Goal: Task Accomplishment & Management: Manage account settings

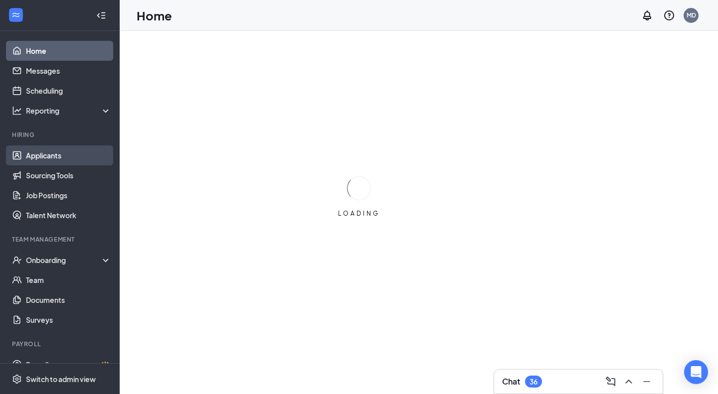
click at [77, 154] on link "Applicants" at bounding box center [68, 156] width 85 height 20
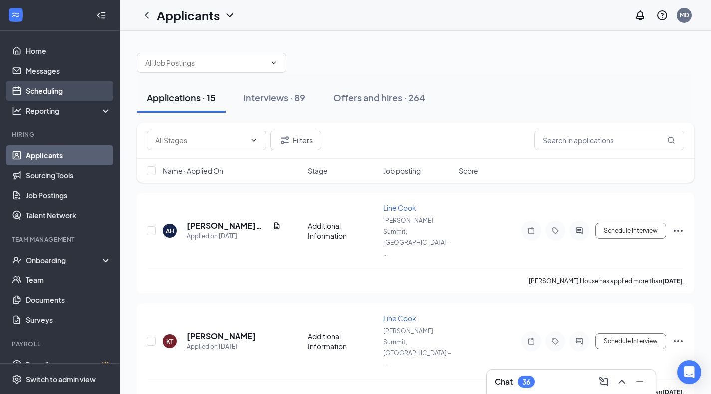
click at [40, 93] on link "Scheduling" at bounding box center [68, 91] width 85 height 20
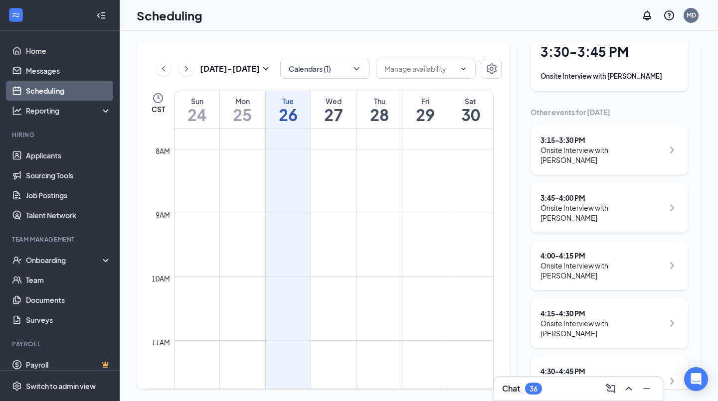
scroll to position [65, 0]
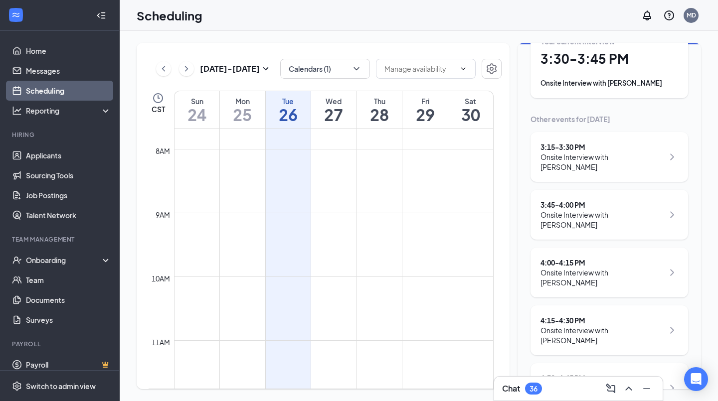
click at [26, 210] on link "Talent Network" at bounding box center [68, 215] width 85 height 20
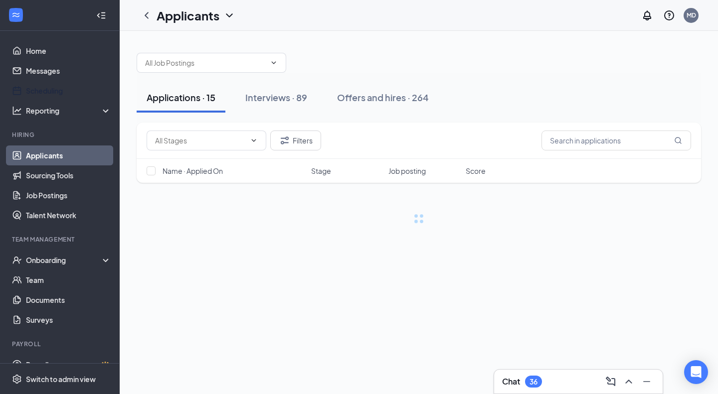
click at [44, 96] on link "Scheduling" at bounding box center [68, 91] width 85 height 20
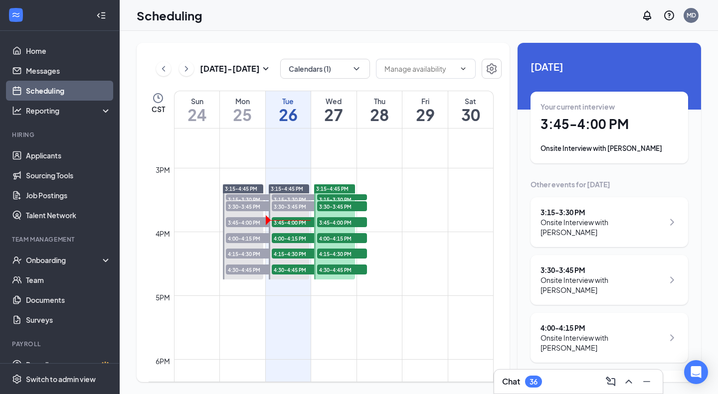
scroll to position [919, 0]
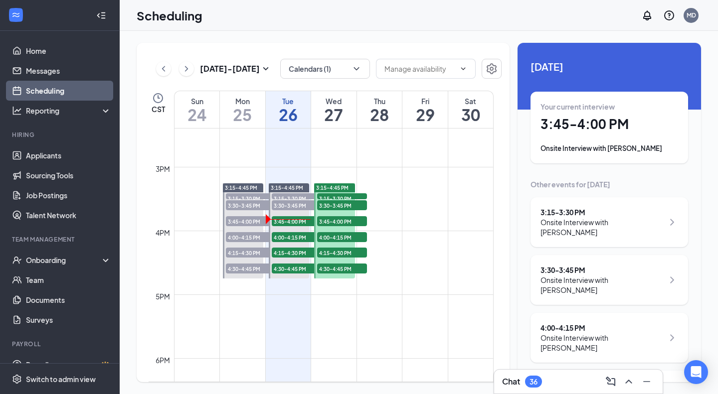
click at [252, 196] on span "3:15-3:30 PM" at bounding box center [251, 198] width 50 height 10
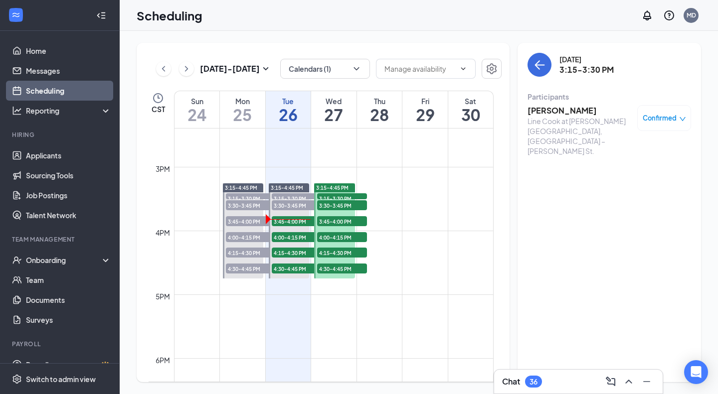
click at [250, 206] on span "3:30-3:45 PM" at bounding box center [251, 205] width 50 height 10
click at [246, 219] on span "3:45-4:00 PM" at bounding box center [251, 221] width 50 height 10
click at [666, 120] on span "Confirmed" at bounding box center [660, 118] width 34 height 10
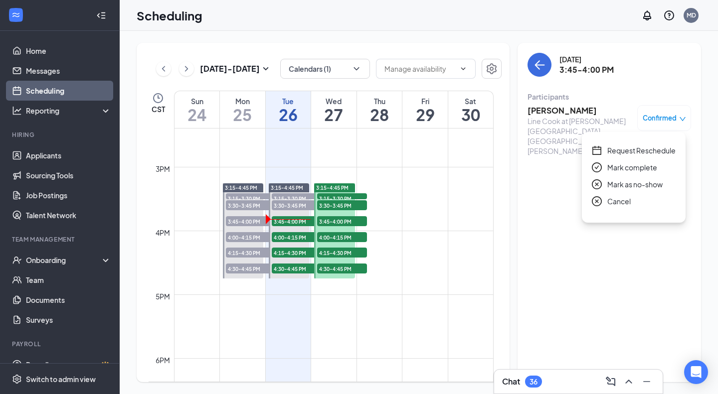
click at [570, 107] on h3 "[PERSON_NAME]" at bounding box center [580, 110] width 105 height 11
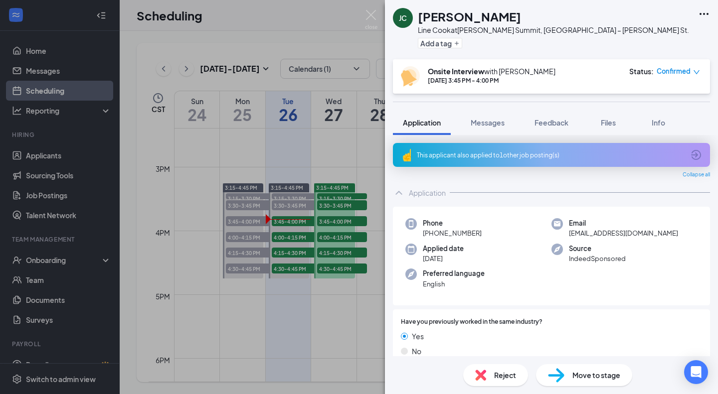
click at [493, 374] on div "Reject" at bounding box center [495, 375] width 65 height 22
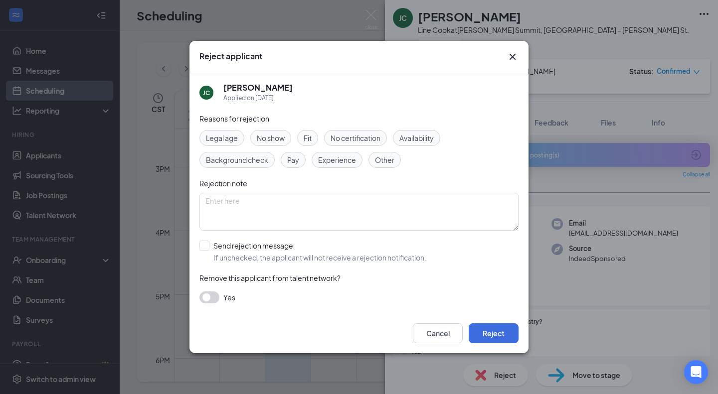
click at [210, 244] on input "Send rejection message If unchecked, the applicant will not receive a rejection…" at bounding box center [312, 252] width 227 height 22
checkbox input "true"
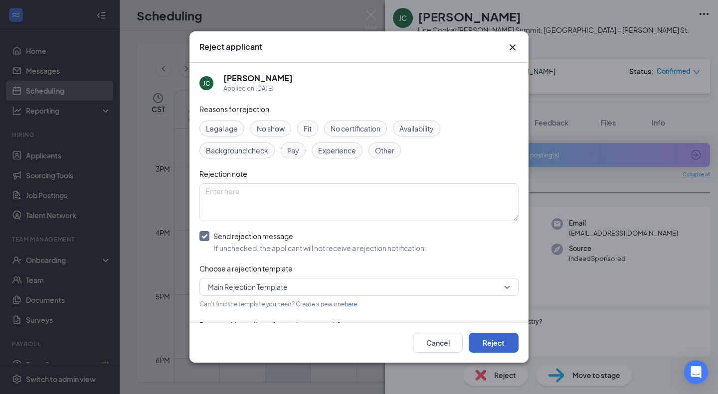
click at [500, 344] on button "Reject" at bounding box center [494, 343] width 50 height 20
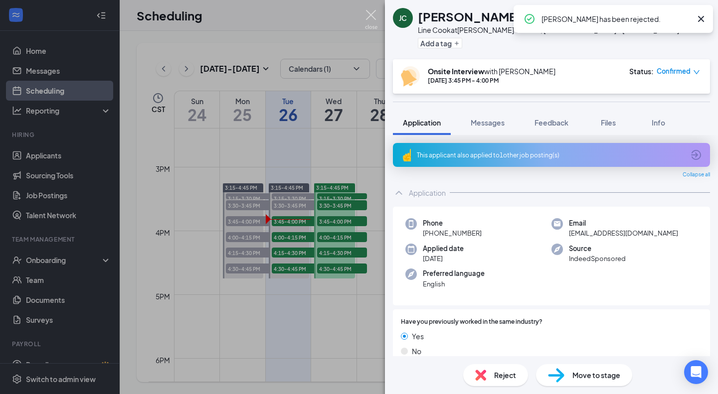
click at [371, 15] on img at bounding box center [371, 19] width 12 height 19
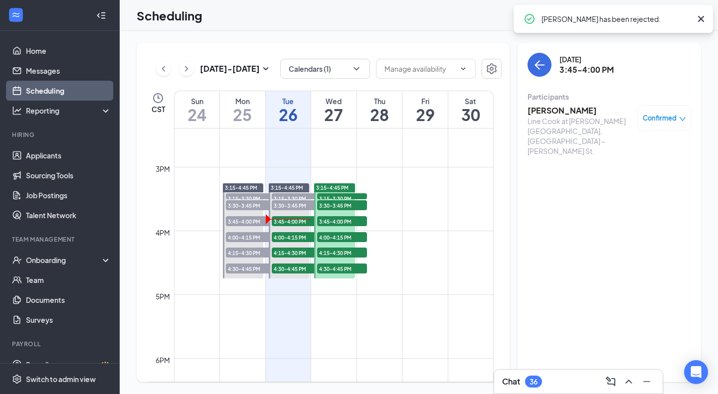
click at [246, 240] on span "4:00-4:15 PM" at bounding box center [251, 237] width 50 height 10
click at [244, 255] on span "4:15-4:30 PM" at bounding box center [251, 253] width 50 height 10
click at [242, 270] on span "4:30-4:45 PM" at bounding box center [251, 269] width 50 height 10
click at [571, 115] on h3 "[PERSON_NAME]" at bounding box center [580, 110] width 105 height 11
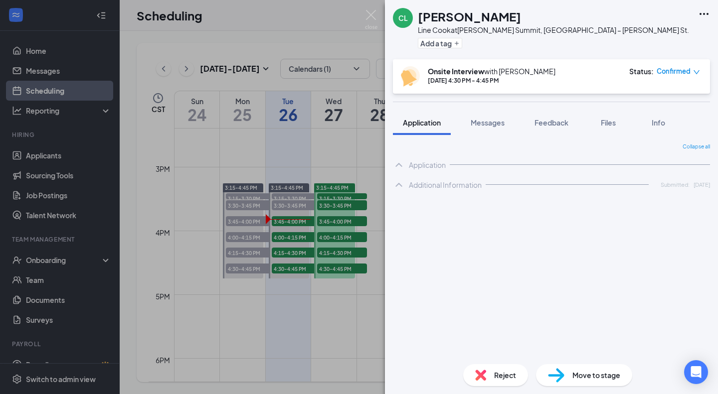
click at [482, 374] on img at bounding box center [480, 375] width 11 height 11
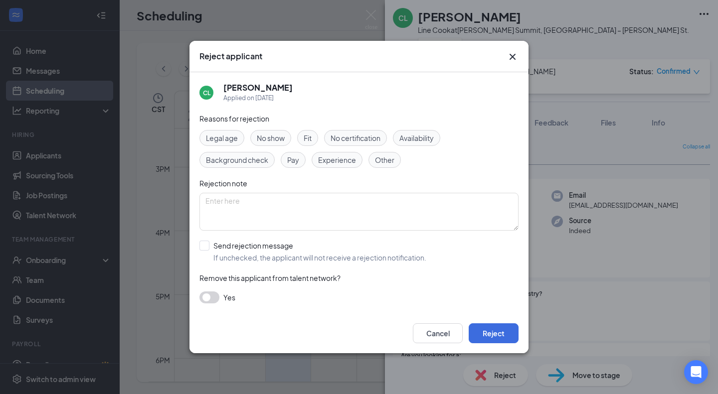
click at [207, 237] on div "Reasons for rejection Legal age No show Fit No certification Availability Backg…" at bounding box center [358, 213] width 319 height 200
click at [204, 242] on input "Send rejection message If unchecked, the applicant will not receive a rejection…" at bounding box center [312, 252] width 227 height 22
checkbox input "true"
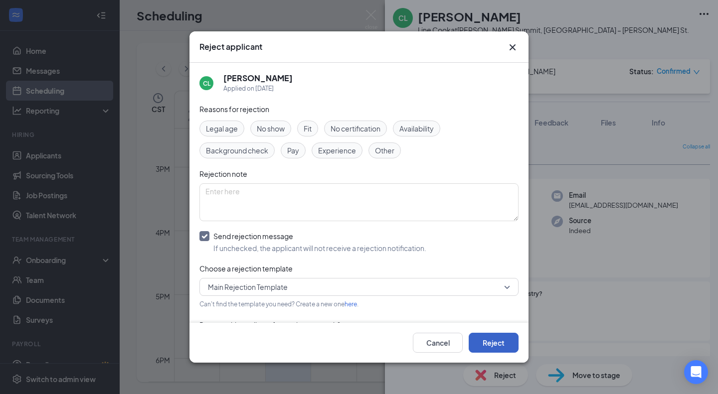
click at [492, 344] on button "Reject" at bounding box center [494, 343] width 50 height 20
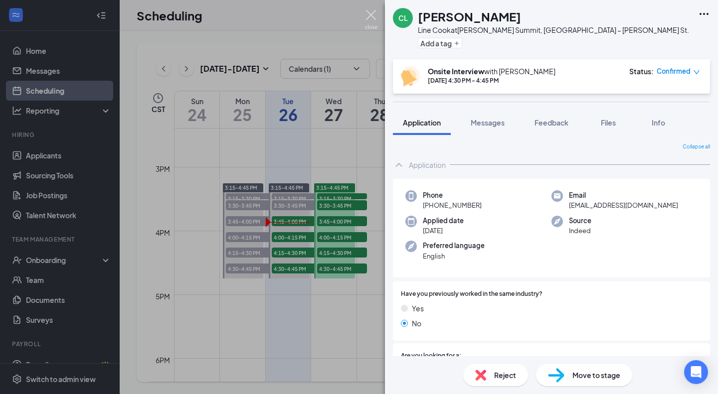
click at [371, 16] on img at bounding box center [371, 19] width 12 height 19
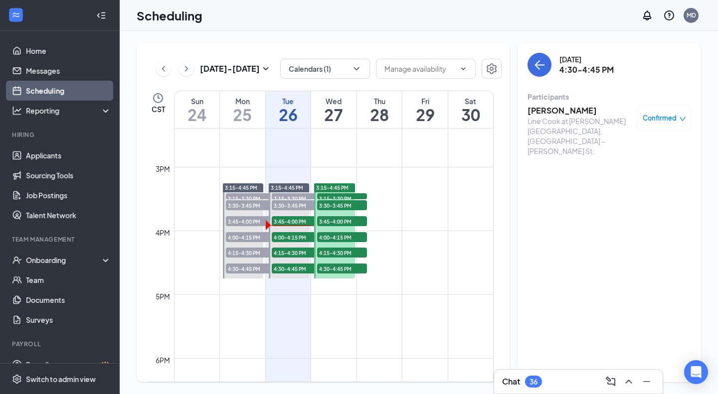
click at [66, 95] on link "Scheduling" at bounding box center [68, 91] width 85 height 20
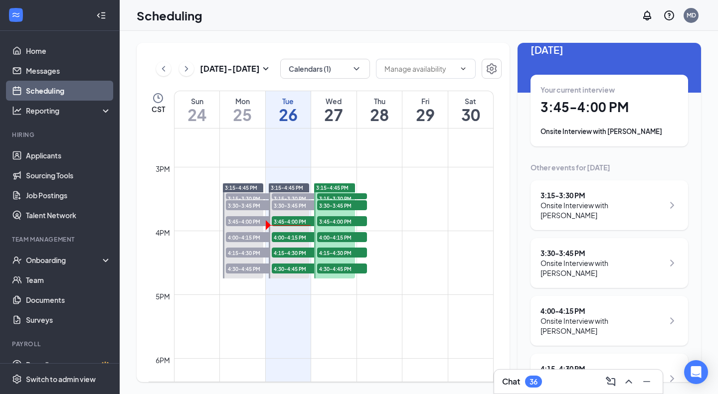
scroll to position [31, 0]
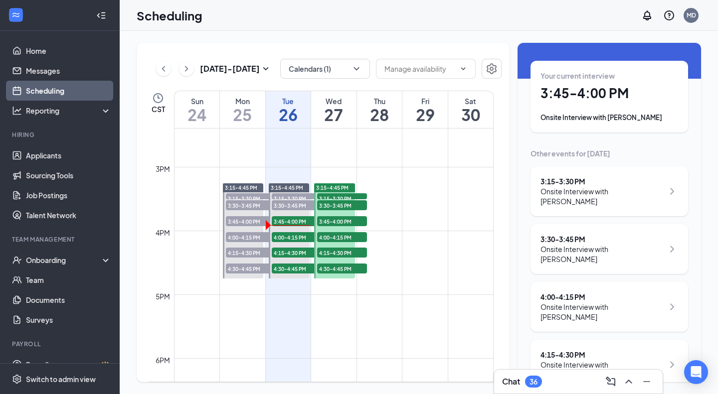
click at [0, 250] on li "Onboarding" at bounding box center [59, 260] width 119 height 20
click at [4, 252] on li "Onboarding" at bounding box center [59, 260] width 119 height 20
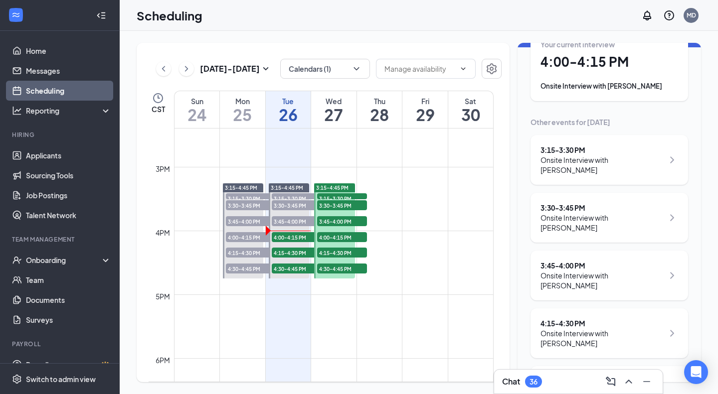
click at [583, 376] on div "4:30 - 4:45 PM" at bounding box center [602, 381] width 123 height 10
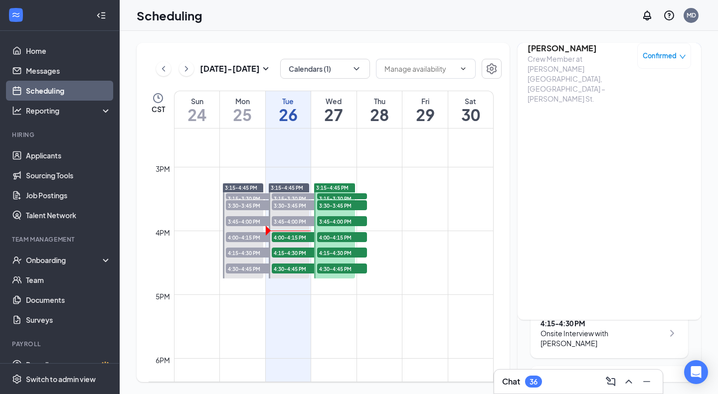
click at [564, 47] on h3 "[PERSON_NAME]" at bounding box center [580, 48] width 105 height 11
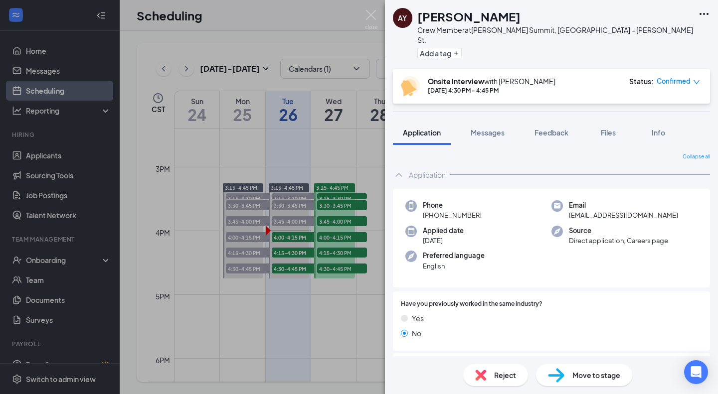
click at [492, 383] on div "Reject" at bounding box center [495, 375] width 65 height 22
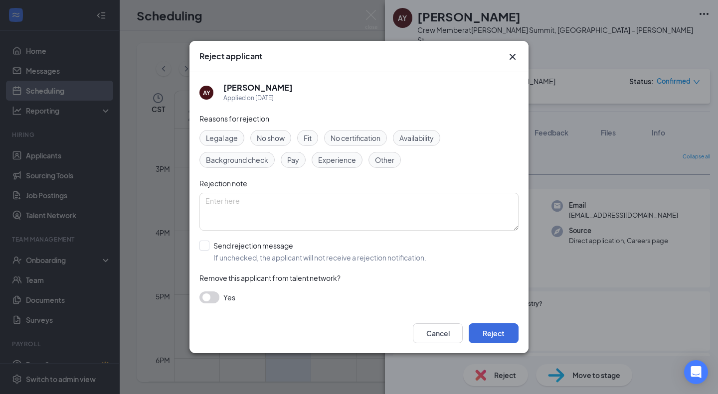
click at [204, 244] on input "Send rejection message If unchecked, the applicant will not receive a rejection…" at bounding box center [312, 252] width 227 height 22
checkbox input "true"
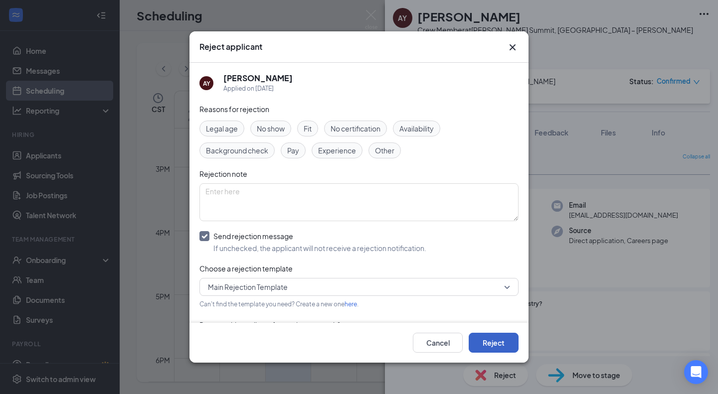
click at [490, 341] on button "Reject" at bounding box center [494, 343] width 50 height 20
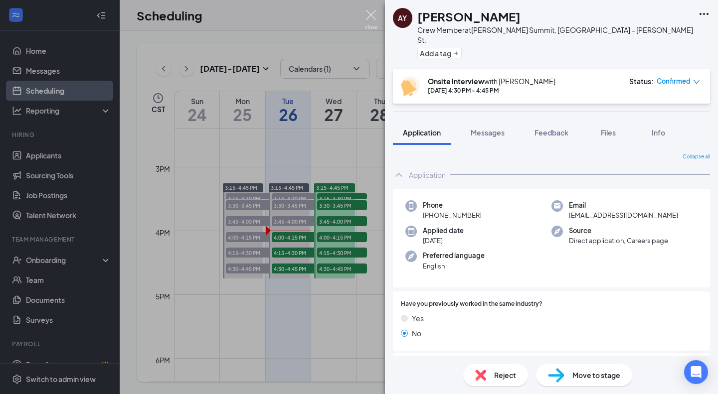
click at [370, 16] on img at bounding box center [371, 19] width 12 height 19
